Goal: Information Seeking & Learning: Find specific fact

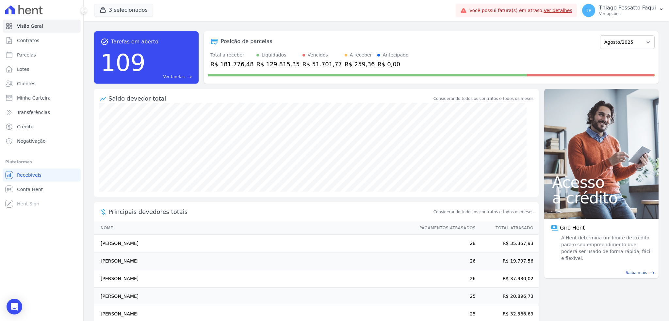
drag, startPoint x: 423, startPoint y: 60, endPoint x: 524, endPoint y: 15, distance: 110.6
click at [426, 60] on div "Total a receber R$ 181.776,48 Liquidados R$ 129.815,35 Vencidos R$ 51.701,77 A …" at bounding box center [431, 60] width 447 height 17
click at [34, 81] on link "Clientes" at bounding box center [42, 83] width 78 height 13
click at [140, 9] on button "3 selecionados" at bounding box center [123, 10] width 59 height 12
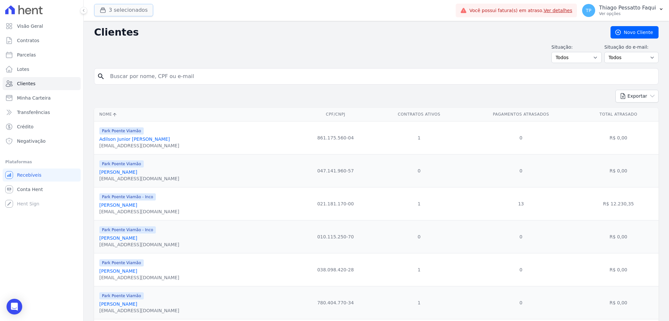
click at [134, 11] on button "3 selecionados" at bounding box center [123, 10] width 59 height 12
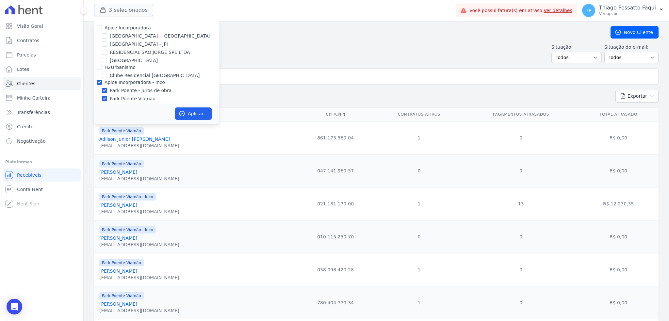
click at [137, 10] on button "3 selecionados" at bounding box center [123, 10] width 59 height 12
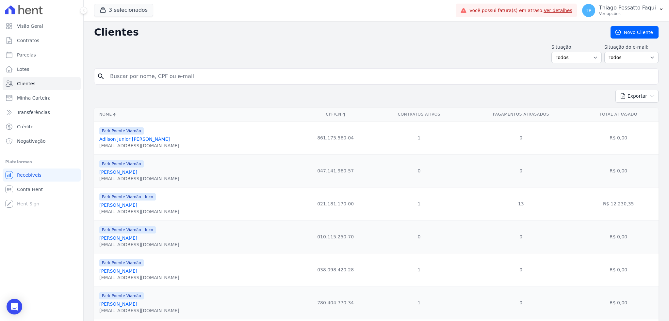
drag, startPoint x: 159, startPoint y: 86, endPoint x: 154, endPoint y: 79, distance: 9.1
click at [154, 79] on form "search" at bounding box center [376, 79] width 564 height 22
click at [154, 79] on input "search" at bounding box center [380, 76] width 549 height 13
type input "[PERSON_NAME]"
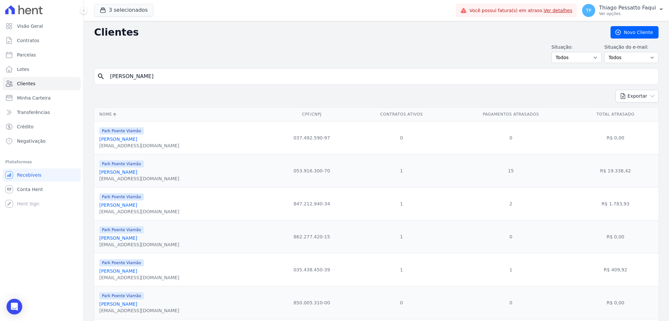
click at [166, 75] on input "[PERSON_NAME]" at bounding box center [380, 76] width 549 height 13
type input "[PERSON_NAME]"
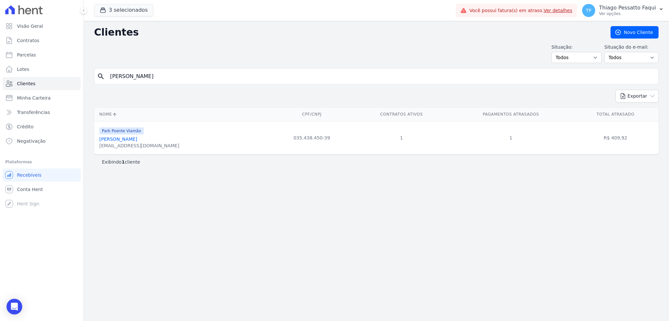
click at [133, 144] on div "[EMAIL_ADDRESS][DOMAIN_NAME]" at bounding box center [139, 145] width 80 height 7
click at [129, 141] on link "[PERSON_NAME]" at bounding box center [118, 138] width 38 height 5
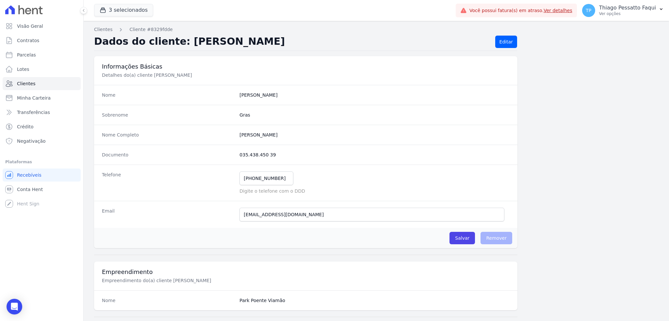
click at [245, 154] on dd "035.438.450 39" at bounding box center [374, 155] width 270 height 7
copy dl "035.438.450 39"
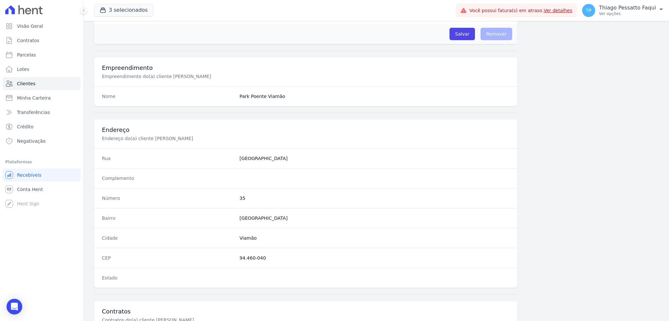
scroll to position [116, 0]
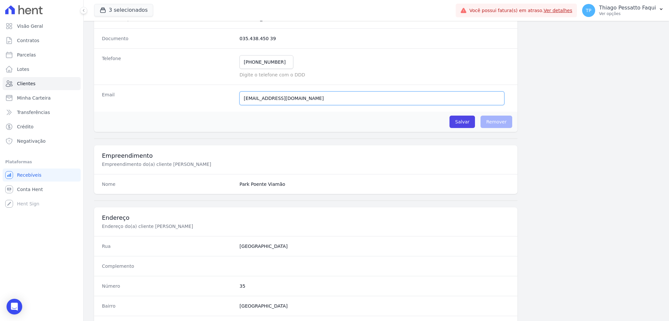
click at [281, 97] on input "[EMAIL_ADDRESS][DOMAIN_NAME]" at bounding box center [371, 98] width 265 height 14
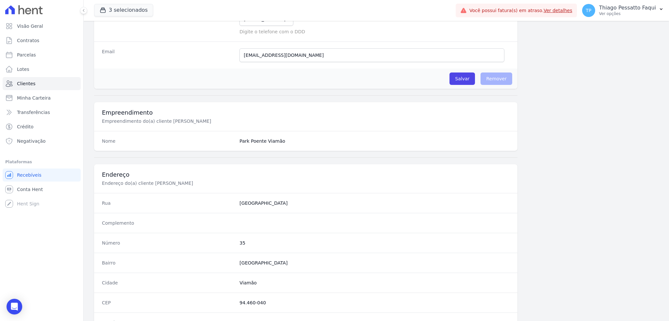
scroll to position [247, 0]
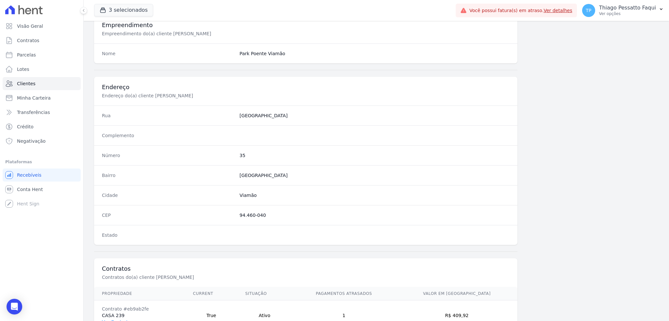
click at [245, 214] on dd "94.460-040" at bounding box center [374, 215] width 270 height 7
copy dl "94.460-040"
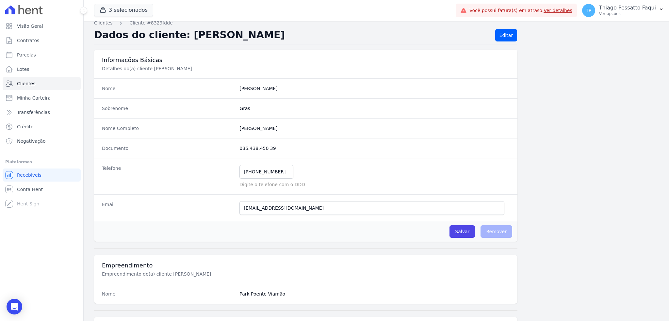
scroll to position [0, 0]
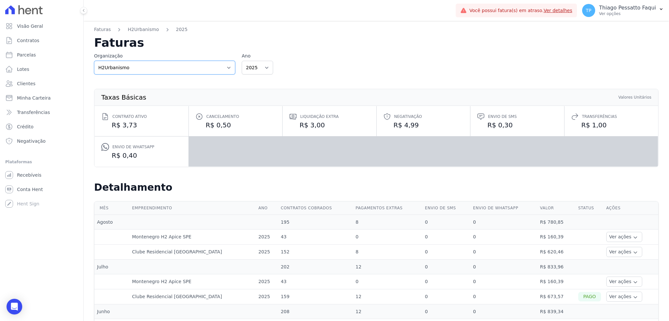
click at [143, 71] on select "Apice Incorporadora Apice Incorporadora - Inco H2Urbanismo" at bounding box center [164, 68] width 141 height 14
select select "d8ee6d41-a4a0-41a6-9390-656f73471309"
click at [94, 61] on select "Apice Incorporadora Apice Incorporadora - Inco H2Urbanismo" at bounding box center [164, 68] width 141 height 14
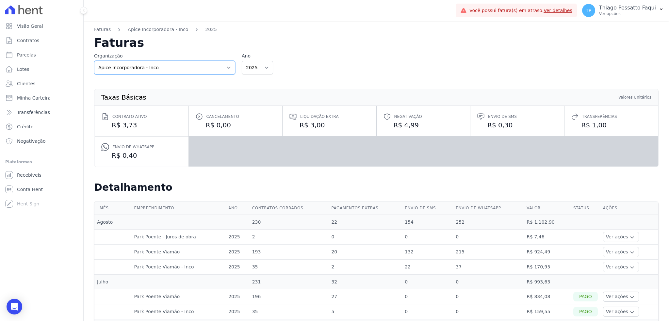
drag, startPoint x: 149, startPoint y: 67, endPoint x: 146, endPoint y: 73, distance: 6.9
click at [149, 67] on select "Apice Incorporadora Apice Incorporadora - Inco H2Urbanismo" at bounding box center [164, 68] width 141 height 14
select select "0718d752-0d0d-493f-90e9-7c85e0801cea"
click at [94, 61] on select "Apice Incorporadora Apice Incorporadora - Inco H2Urbanismo" at bounding box center [164, 68] width 141 height 14
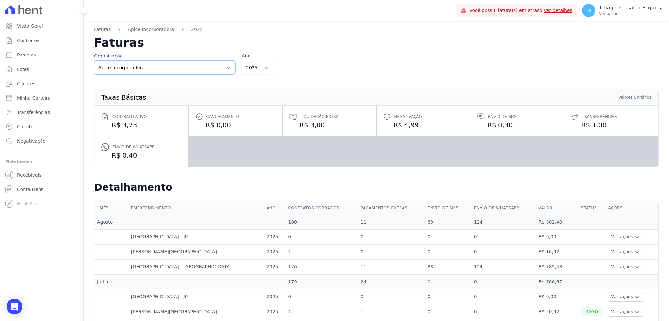
click at [145, 72] on select "Apice Incorporadora Apice Incorporadora - Inco H2Urbanismo" at bounding box center [164, 68] width 141 height 14
select select "d8ee6d41-a4a0-41a6-9390-656f73471309"
click at [94, 61] on select "Apice Incorporadora Apice Incorporadora - Inco H2Urbanismo" at bounding box center [164, 68] width 141 height 14
